Goal: Obtain resource: Obtain resource

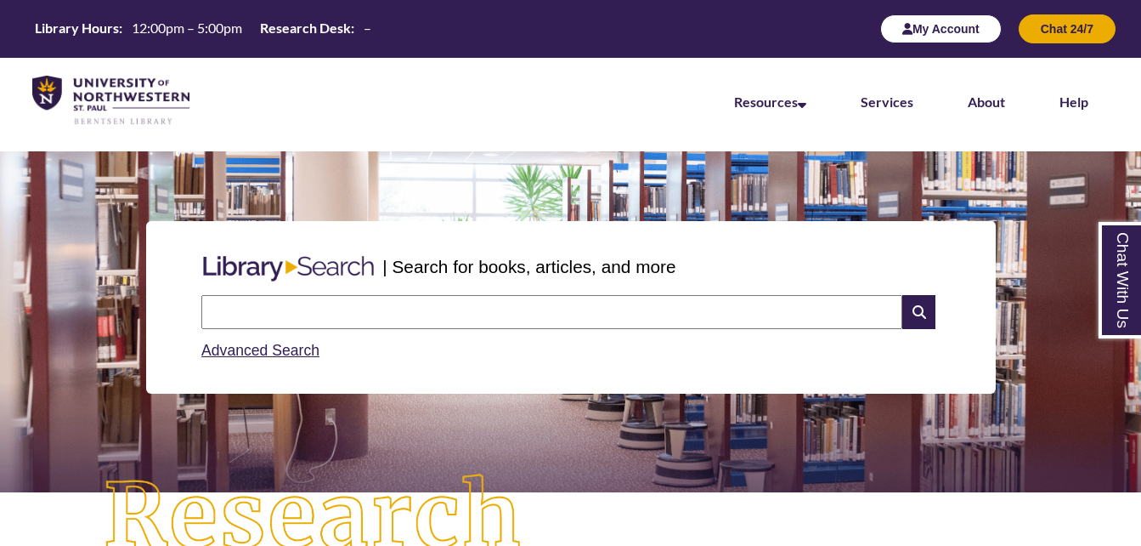
click at [953, 33] on button "My Account" at bounding box center [941, 28] width 122 height 29
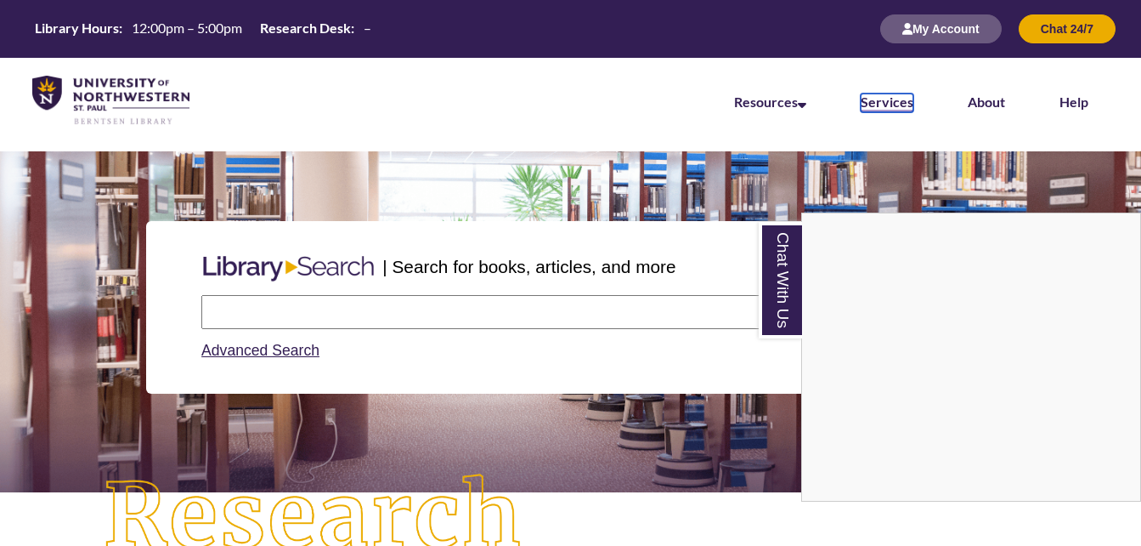
click at [902, 103] on link "Services" at bounding box center [887, 102] width 53 height 19
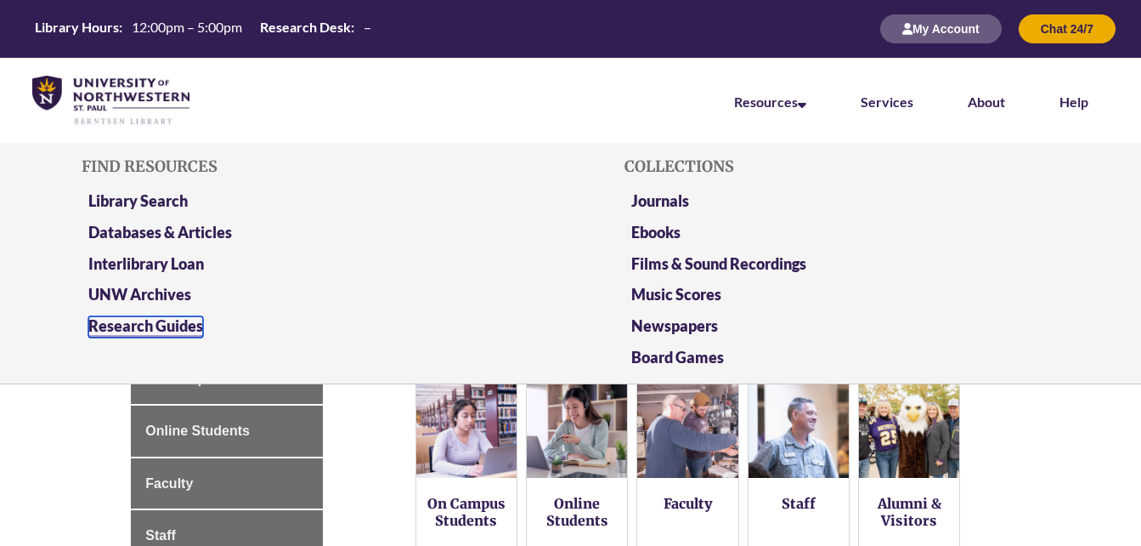
click at [174, 326] on link "Research Guides" at bounding box center [145, 326] width 115 height 21
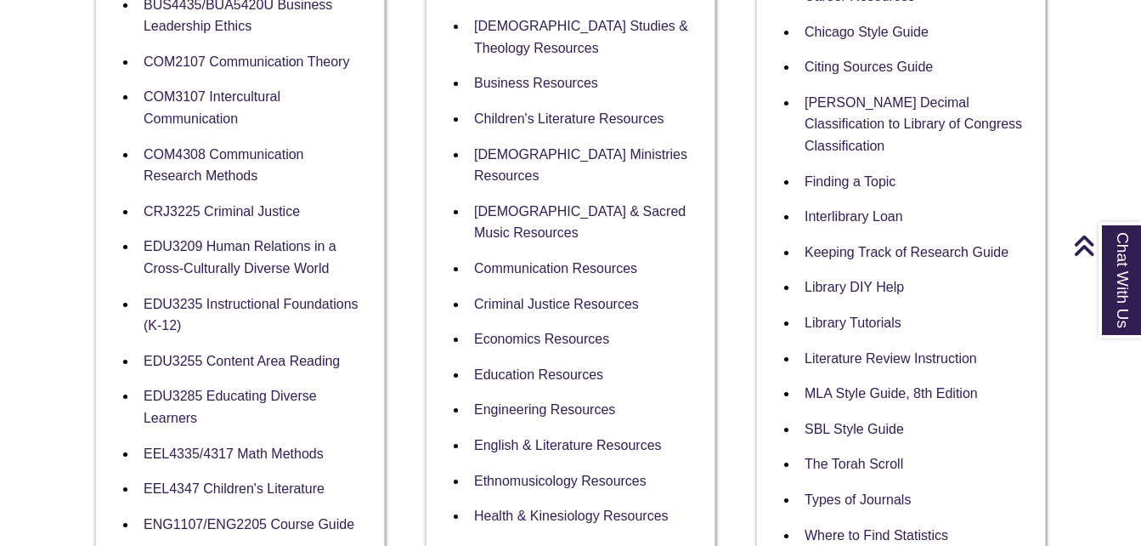
scroll to position [633, 0]
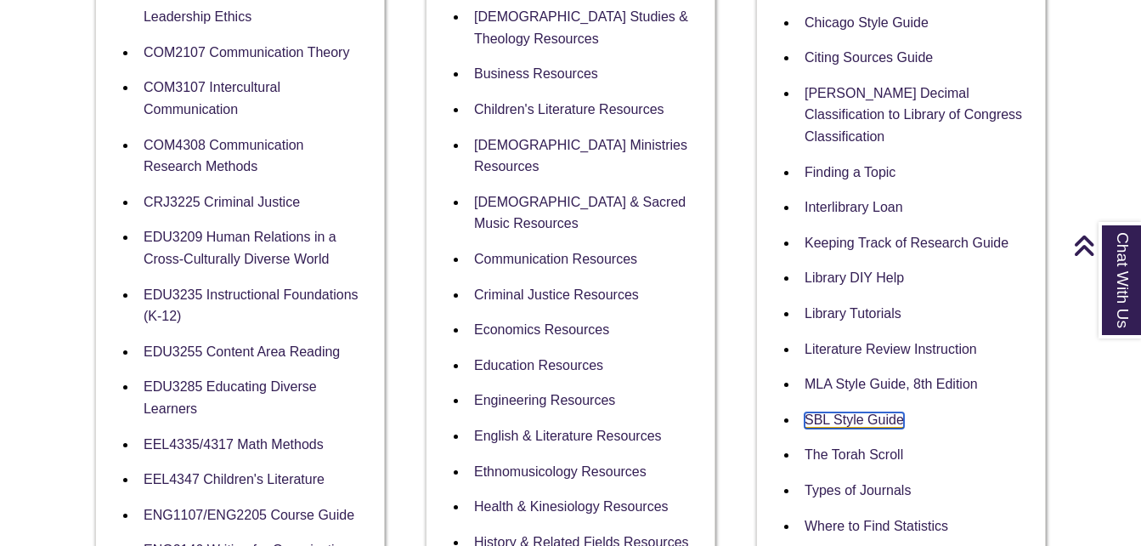
click at [866, 412] on link "SBL Style Guide" at bounding box center [854, 420] width 99 height 16
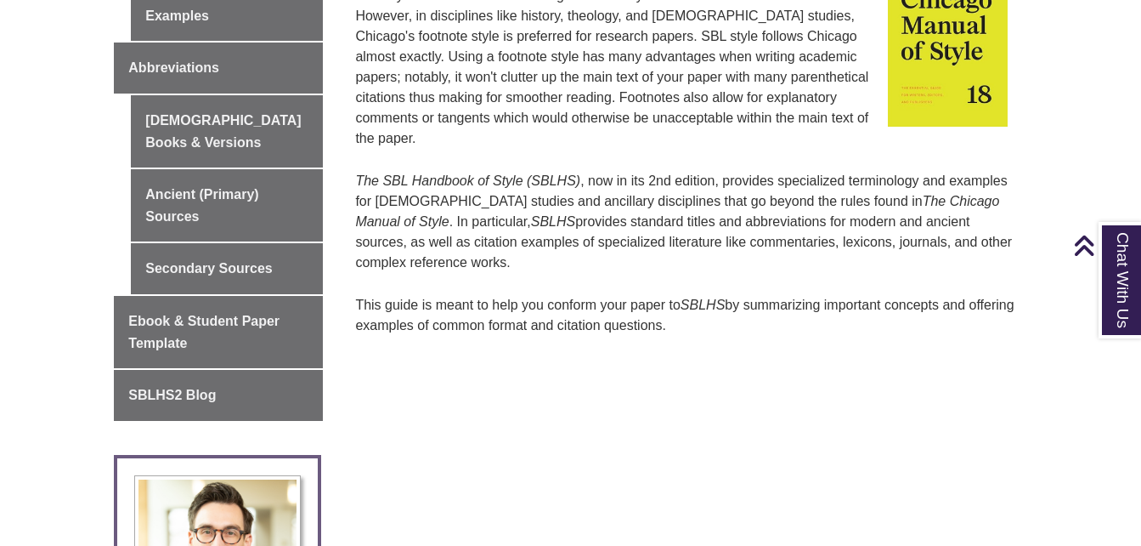
scroll to position [834, 0]
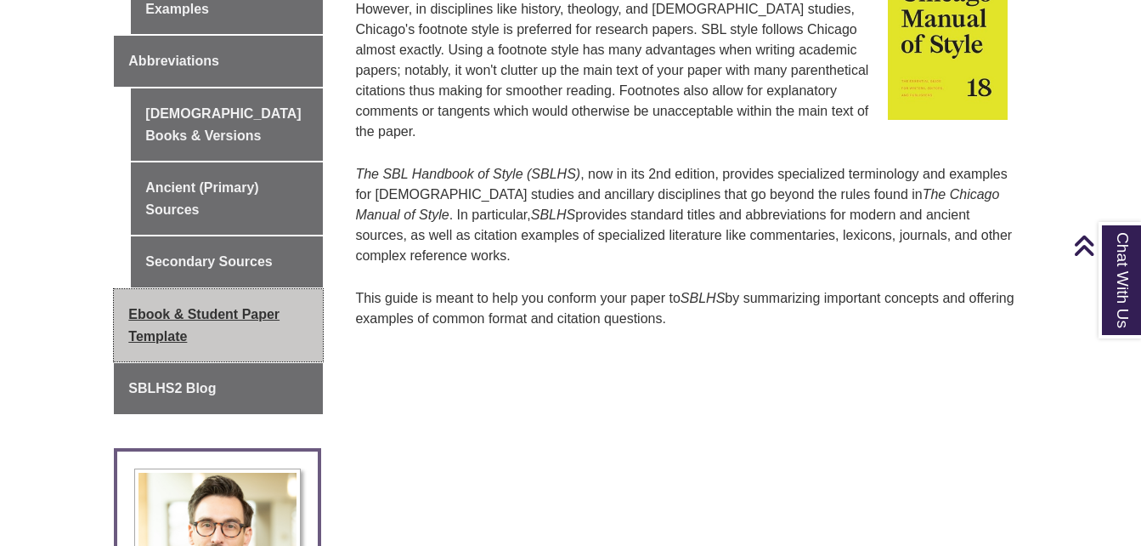
click at [236, 297] on link "Ebook & Student Paper Template" at bounding box center [218, 325] width 209 height 72
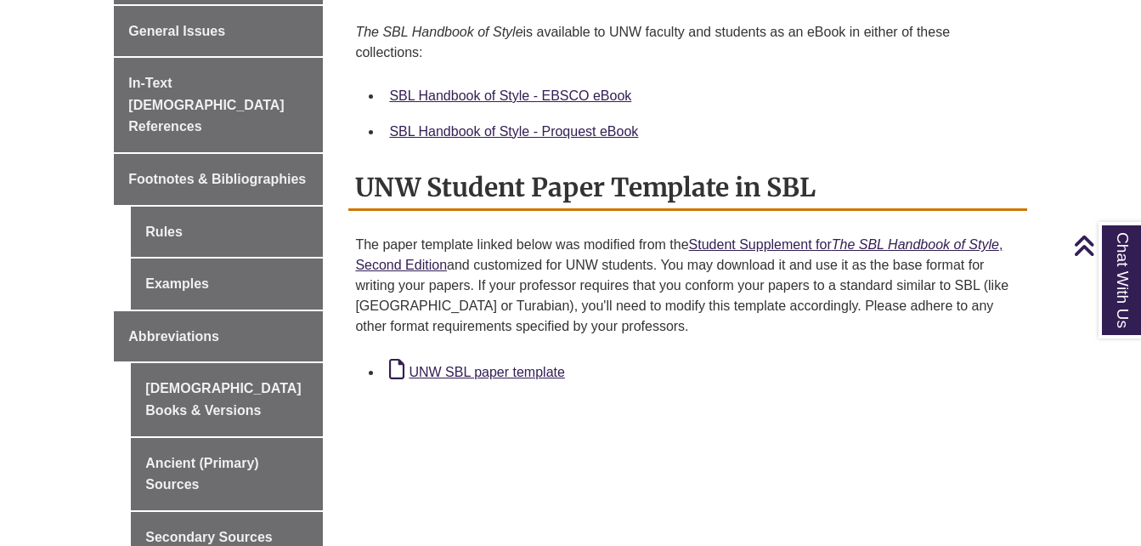
scroll to position [527, 0]
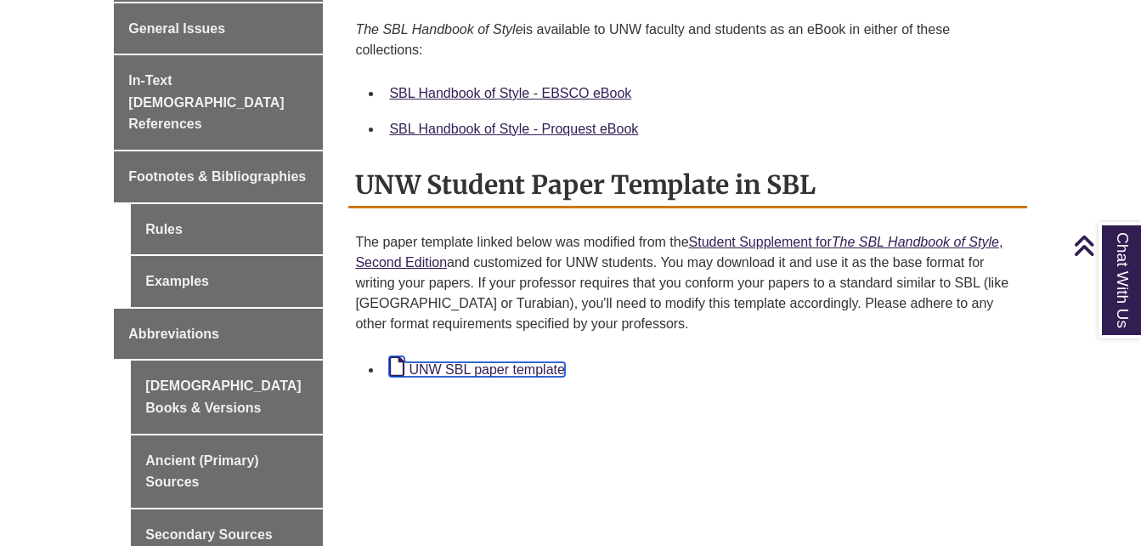
click at [488, 369] on link "UNW SBL paper template" at bounding box center [476, 369] width 175 height 14
